Goal: Book appointment/travel/reservation

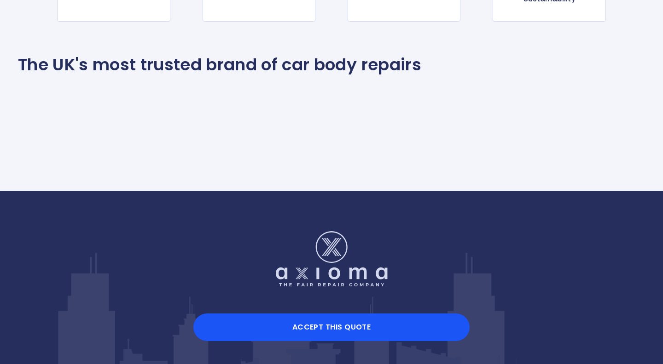
scroll to position [1072, 0]
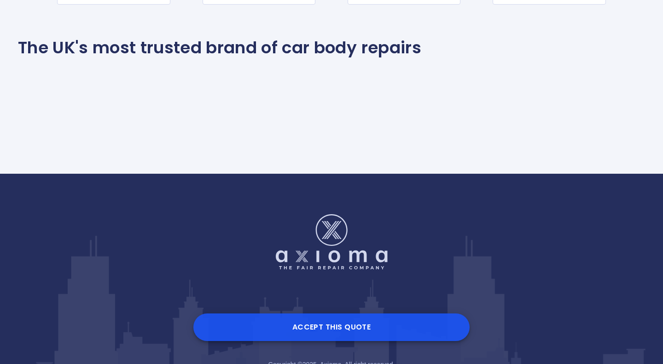
click at [337, 328] on button "Accept this Quote" at bounding box center [331, 328] width 276 height 28
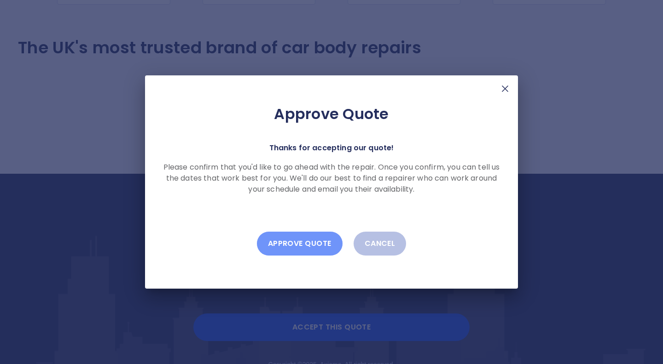
click at [306, 243] on button "Approve Quote" at bounding box center [300, 244] width 86 height 24
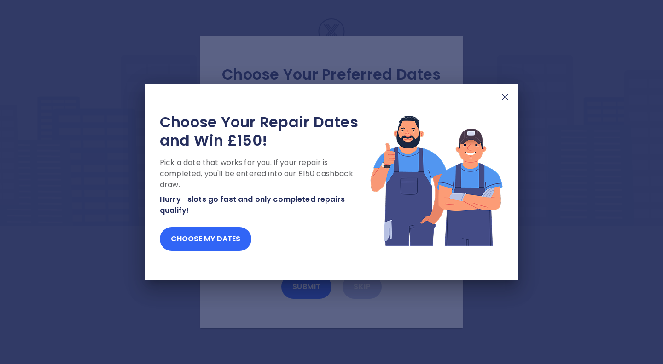
click at [212, 239] on button "Choose my dates" at bounding box center [206, 239] width 92 height 24
click at [506, 96] on img at bounding box center [504, 97] width 11 height 11
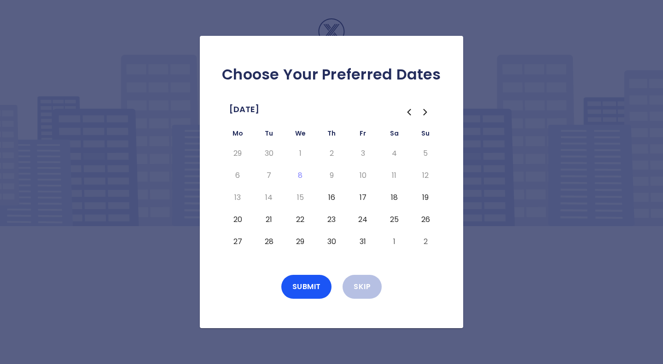
click at [427, 111] on icon "Go to the Next Month" at bounding box center [425, 112] width 11 height 11
click at [409, 113] on icon "Go to the Previous Month" at bounding box center [409, 112] width 3 height 6
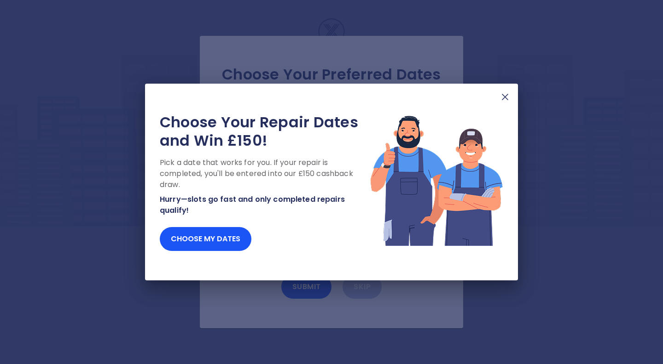
click at [505, 98] on img at bounding box center [504, 97] width 11 height 11
click at [229, 241] on button "Choose my dates" at bounding box center [206, 239] width 92 height 24
click at [221, 238] on button "Choose my dates" at bounding box center [206, 239] width 92 height 24
click at [506, 100] on img at bounding box center [504, 97] width 11 height 11
click at [507, 98] on img at bounding box center [504, 97] width 11 height 11
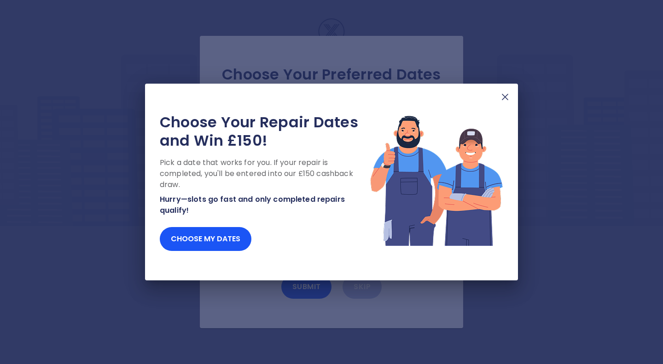
click at [506, 99] on img at bounding box center [504, 97] width 11 height 11
click at [506, 97] on img at bounding box center [504, 97] width 11 height 11
click at [222, 237] on button "Choose my dates" at bounding box center [206, 239] width 92 height 24
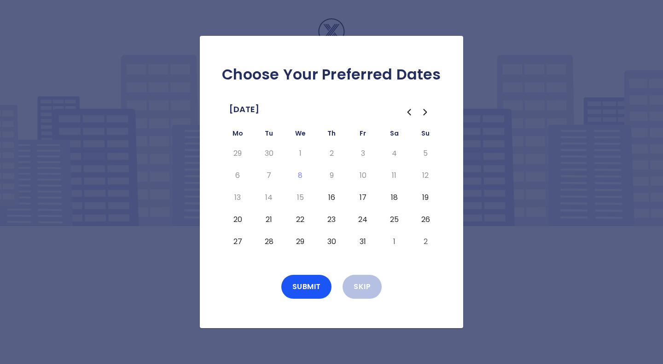
click at [334, 198] on button "16" at bounding box center [331, 197] width 17 height 15
click at [269, 220] on button "21" at bounding box center [268, 220] width 17 height 15
click at [334, 218] on button "23" at bounding box center [331, 220] width 17 height 15
click at [271, 244] on button "28" at bounding box center [268, 242] width 17 height 15
click at [331, 242] on button "30" at bounding box center [331, 242] width 17 height 15
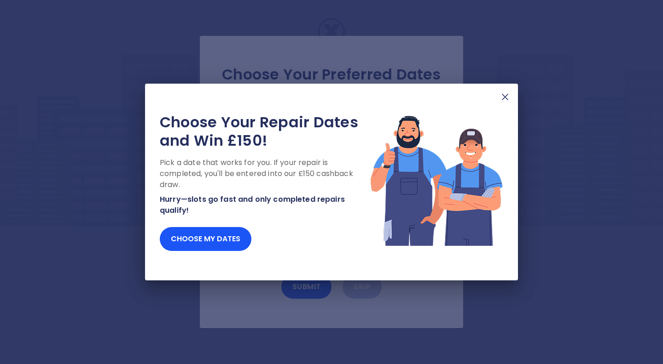
click at [506, 98] on img at bounding box center [504, 97] width 11 height 11
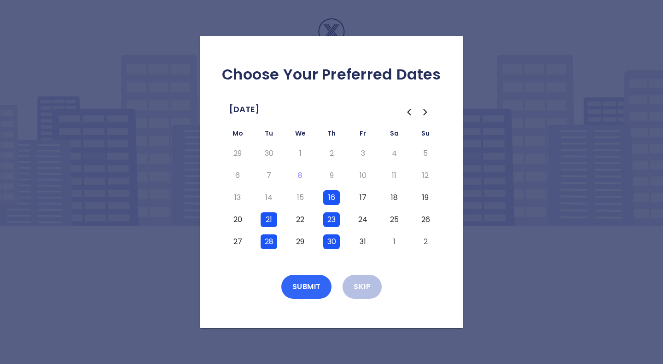
click at [309, 287] on button "Submit" at bounding box center [306, 287] width 51 height 24
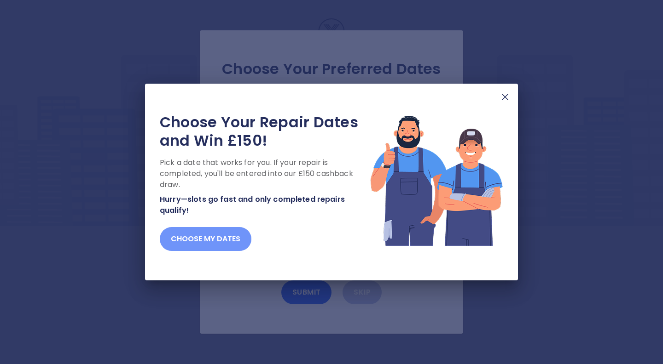
click at [207, 242] on button "Choose my dates" at bounding box center [206, 239] width 92 height 24
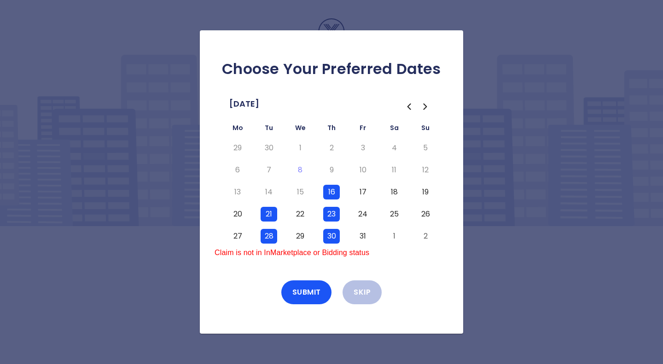
click at [506, 44] on div "Choose Your Preferred Dates October 2025 Mo Tu We Th Fr Sa Su 29 30 1 2 3 4 5 6…" at bounding box center [331, 182] width 663 height 364
click at [69, 204] on div "Choose Your Preferred Dates October 2025 Mo Tu We Th Fr Sa Su 29 30 1 2 3 4 5 6…" at bounding box center [331, 182] width 663 height 364
click at [309, 294] on button "Submit" at bounding box center [306, 293] width 51 height 24
click at [363, 294] on button "Skip" at bounding box center [361, 293] width 39 height 24
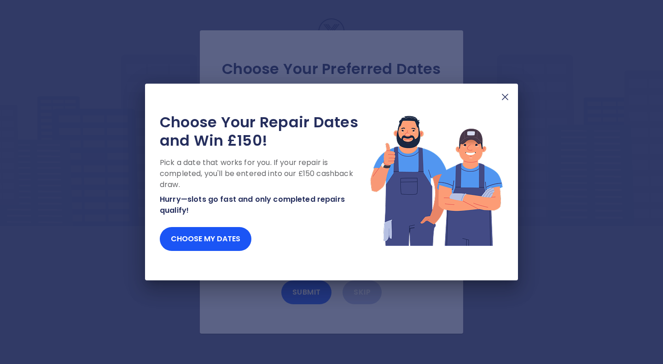
click at [507, 97] on img at bounding box center [504, 97] width 11 height 11
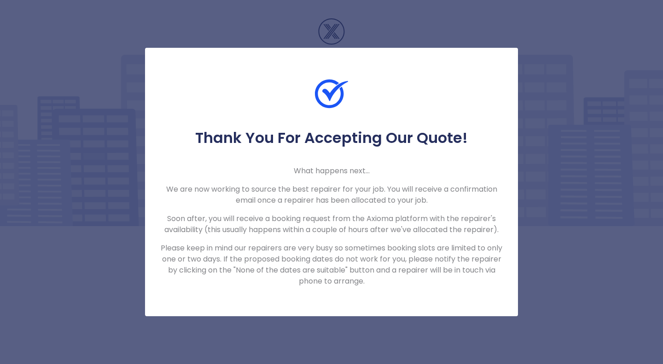
click at [584, 304] on div "Thank You For Accepting Our Quote! What happens next... We are now working to s…" at bounding box center [331, 182] width 663 height 364
click at [406, 105] on div at bounding box center [331, 103] width 373 height 52
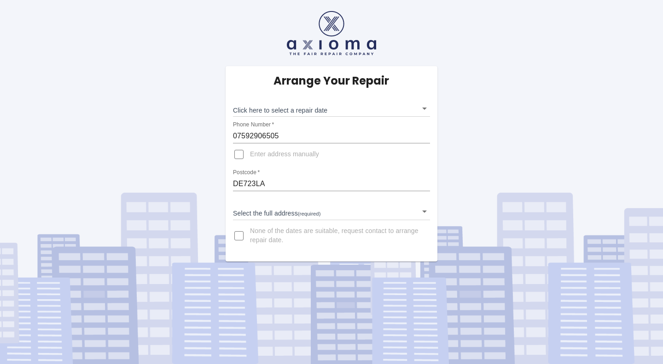
click at [425, 109] on body "Arrange Your Repair Click here to select a repair date ​ Phone Number   * 07592…" at bounding box center [331, 182] width 663 height 364
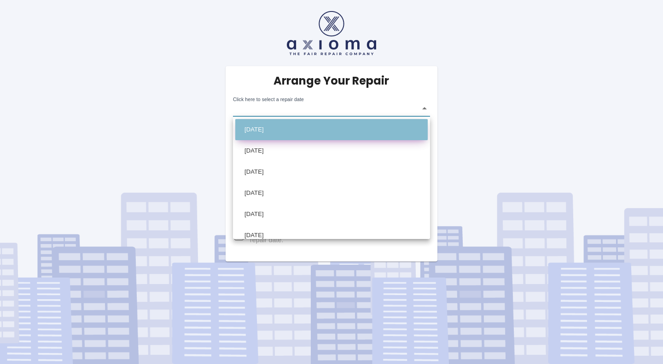
click at [291, 130] on li "[DATE]" at bounding box center [331, 129] width 192 height 21
type input "[DATE]T00:00:00.000Z"
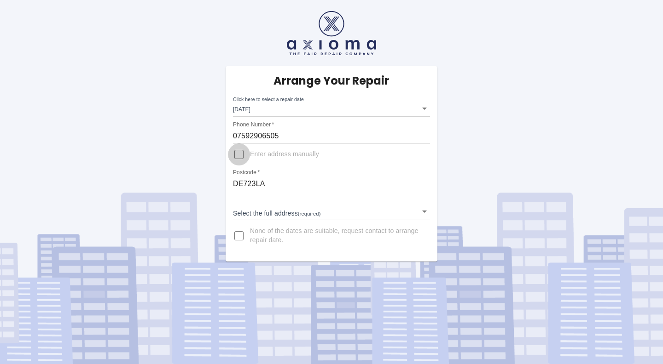
click at [240, 155] on input "Enter address manually" at bounding box center [239, 155] width 22 height 22
checkbox input "true"
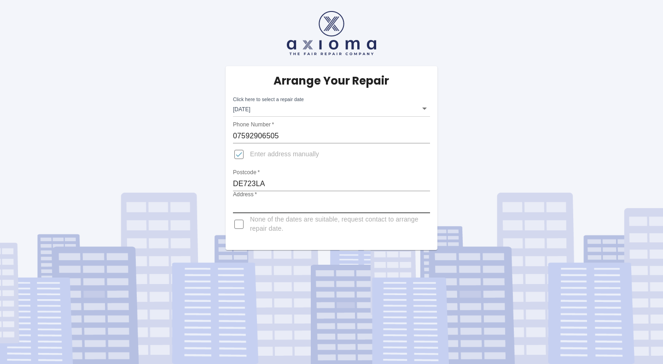
click at [272, 203] on input "Address   *" at bounding box center [331, 206] width 197 height 15
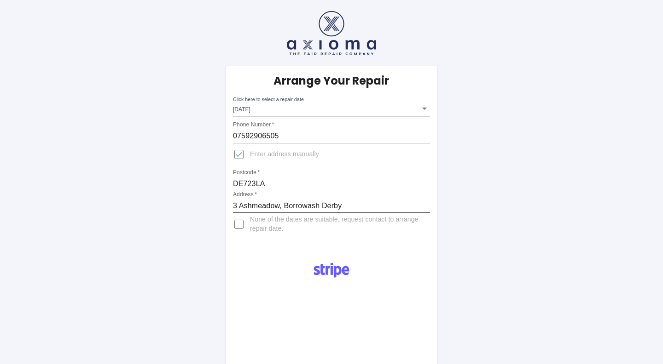
type input "3 Ashmeadow, Borrowash Derby"
click at [574, 285] on div "Arrange Your Repair Click here to select a repair date [DATE] [DATE]T00:00:00.0…" at bounding box center [331, 339] width 676 height 678
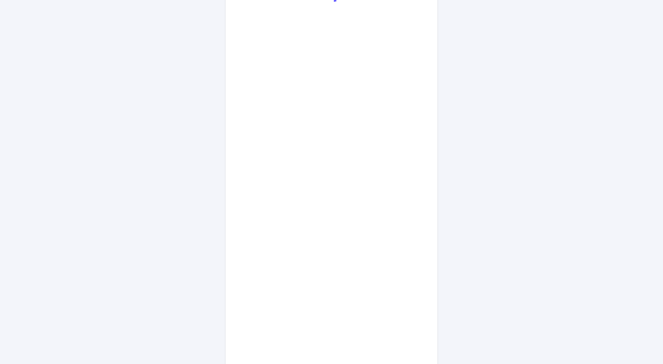
scroll to position [283, 0]
click at [488, 312] on div "Arrange Your Repair Click here to select a repair date [DATE] [DATE]T00:00:00.0…" at bounding box center [331, 150] width 676 height 866
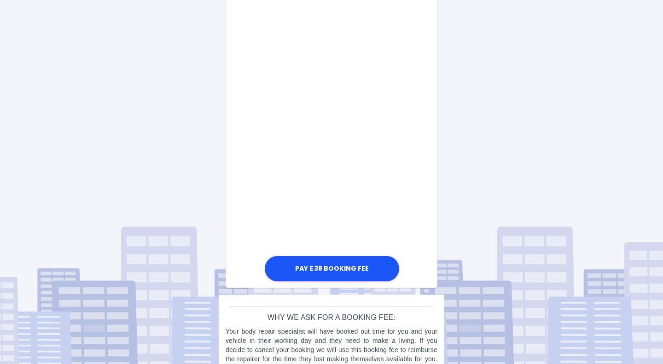
scroll to position [486, 0]
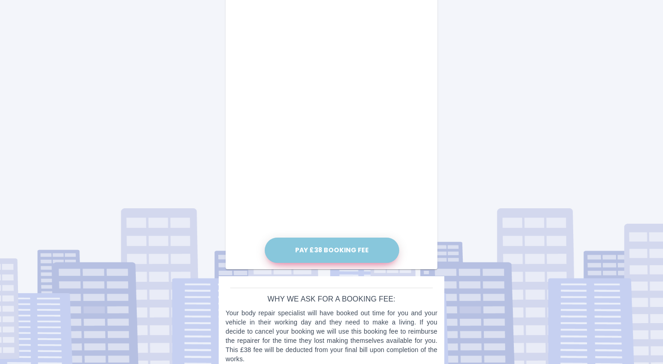
click at [338, 250] on button "Pay £38 Booking Fee" at bounding box center [332, 250] width 134 height 25
